Goal: Task Accomplishment & Management: Use online tool/utility

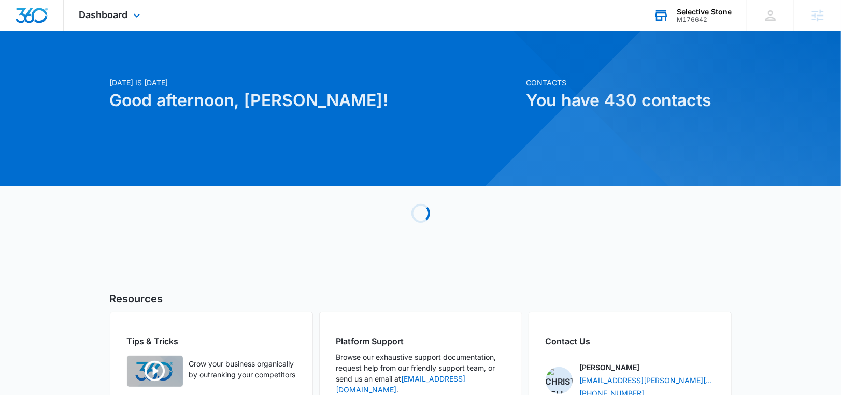
click at [689, 22] on div "M176642" at bounding box center [704, 19] width 55 height 7
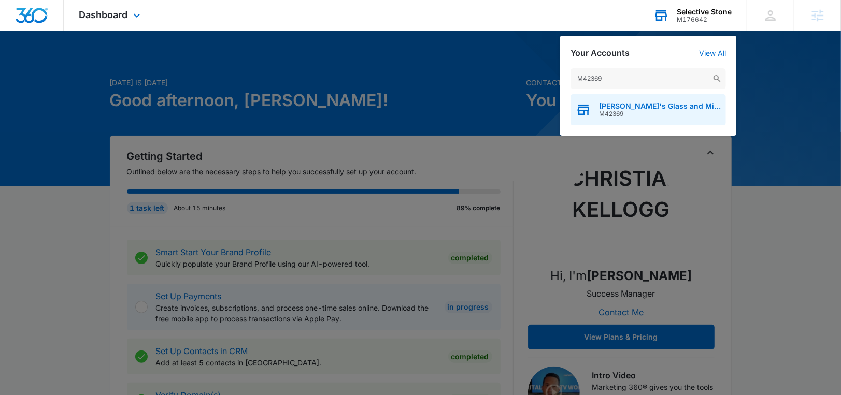
type input "M42369"
click at [660, 104] on span "[PERSON_NAME]'s Glass and Mirror" at bounding box center [660, 106] width 122 height 8
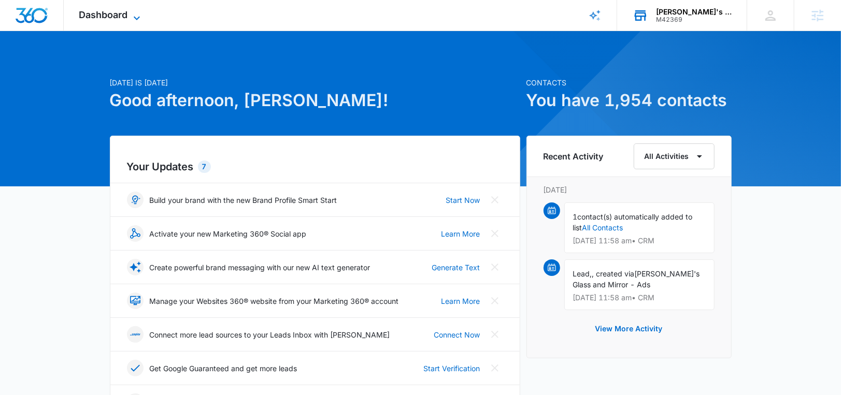
click at [119, 11] on span "Dashboard" at bounding box center [103, 14] width 49 height 11
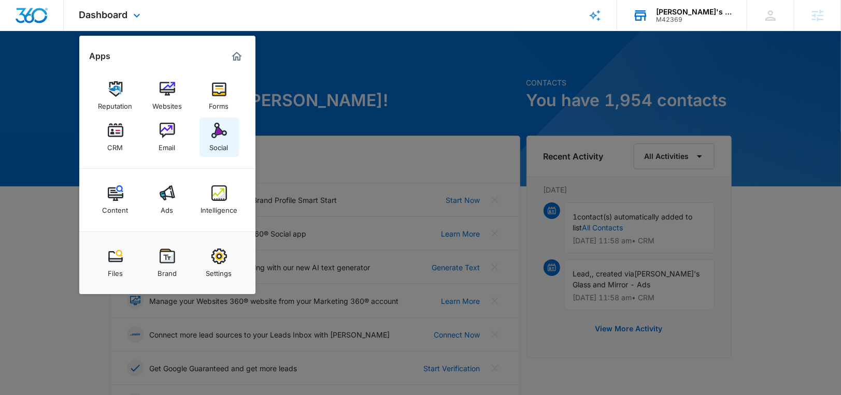
click at [226, 135] on link "Social" at bounding box center [218, 137] width 39 height 39
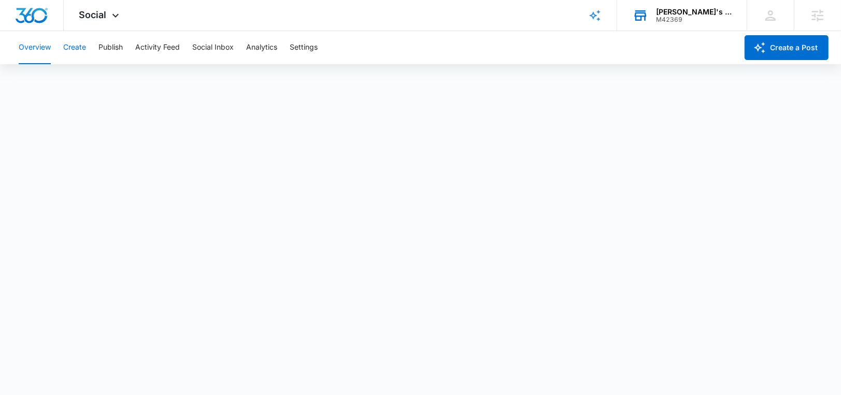
click at [83, 51] on button "Create" at bounding box center [74, 47] width 23 height 33
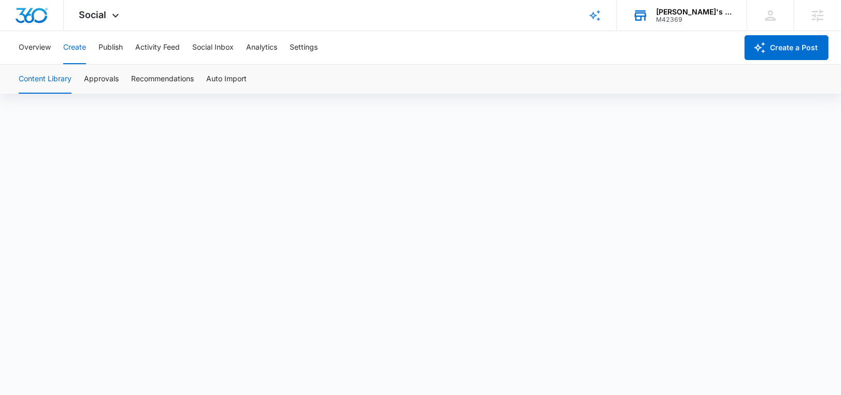
scroll to position [7, 0]
click at [112, 45] on button "Publish" at bounding box center [110, 47] width 24 height 33
click at [84, 41] on button "Create" at bounding box center [74, 47] width 23 height 33
click at [105, 87] on button "Approvals" at bounding box center [101, 79] width 35 height 29
click at [108, 15] on div "Social Apps Reputation Websites Forms CRM Email Social Content Ads Intelligence…" at bounding box center [101, 15] width 74 height 31
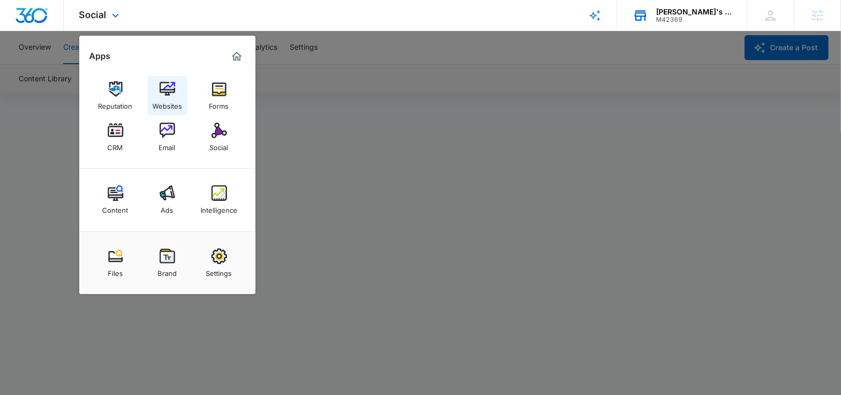
click at [160, 92] on img at bounding box center [168, 89] width 16 height 16
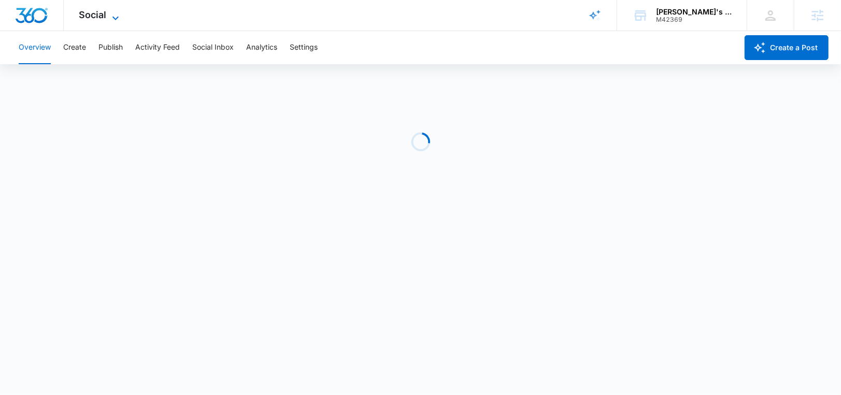
click at [101, 10] on span "Social" at bounding box center [92, 14] width 27 height 11
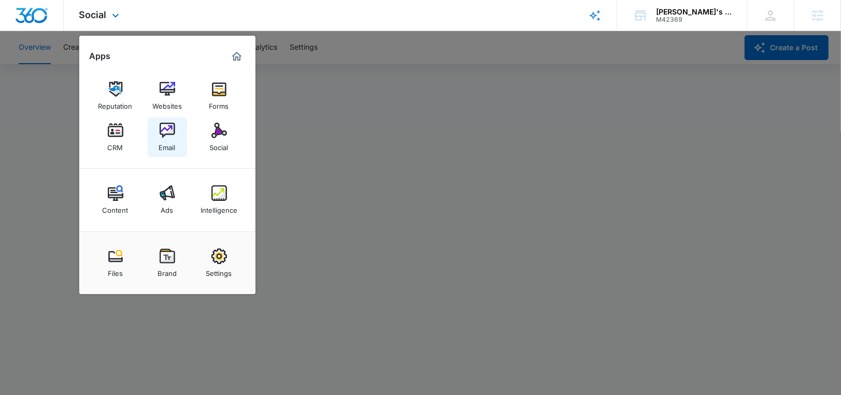
click at [169, 129] on img at bounding box center [168, 131] width 16 height 16
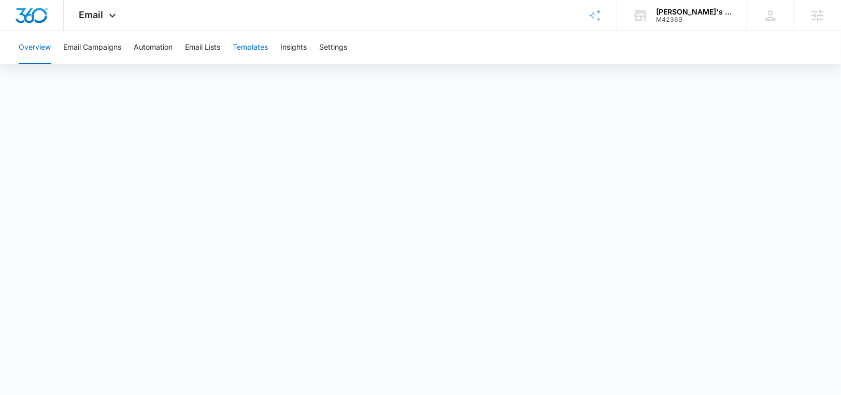
click at [249, 46] on button "Templates" at bounding box center [250, 47] width 35 height 33
click at [95, 8] on div "Email Apps Reputation Websites Forms CRM Email Social Content Ads Intelligence …" at bounding box center [99, 15] width 70 height 31
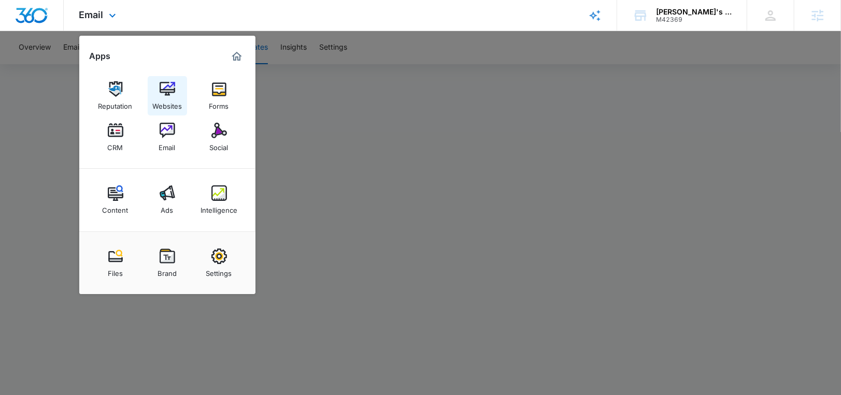
click at [166, 94] on img at bounding box center [168, 89] width 16 height 16
